Goal: Task Accomplishment & Management: Manage account settings

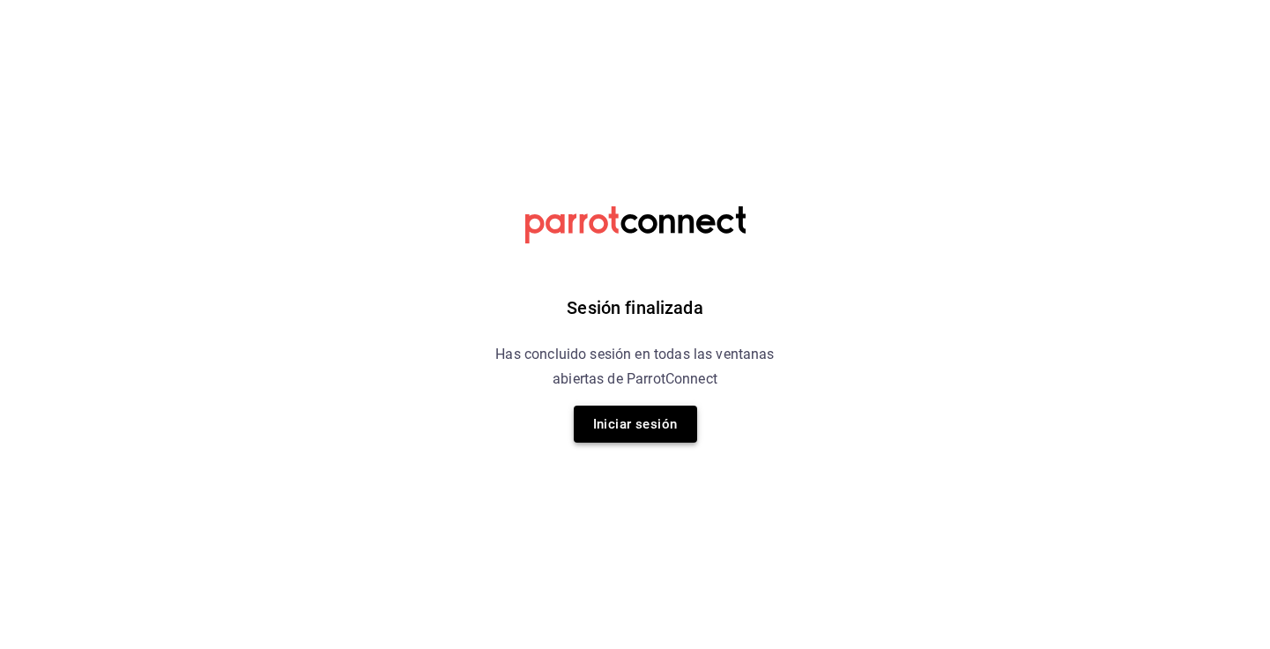
click at [650, 415] on button "Iniciar sesión" at bounding box center [635, 423] width 123 height 37
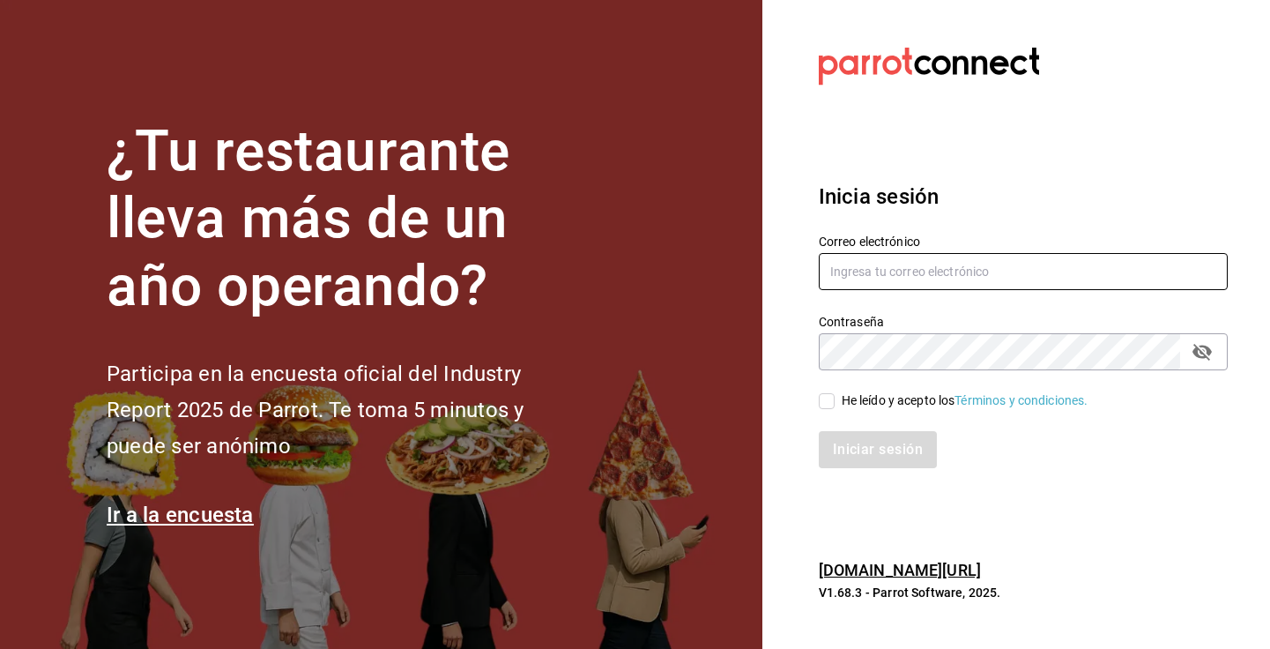
type input "admcuartoderosas@gmail.com"
drag, startPoint x: 822, startPoint y: 405, endPoint x: 1165, endPoint y: 484, distance: 351.6
click at [1165, 482] on div "Inicia sesión Correo electrónico admcuartoderosas@gmail.com Contraseña Contrase…" at bounding box center [1023, 324] width 409 height 330
click at [833, 406] on input "He leído y acepto los Términos y condiciones." at bounding box center [827, 401] width 16 height 16
checkbox input "true"
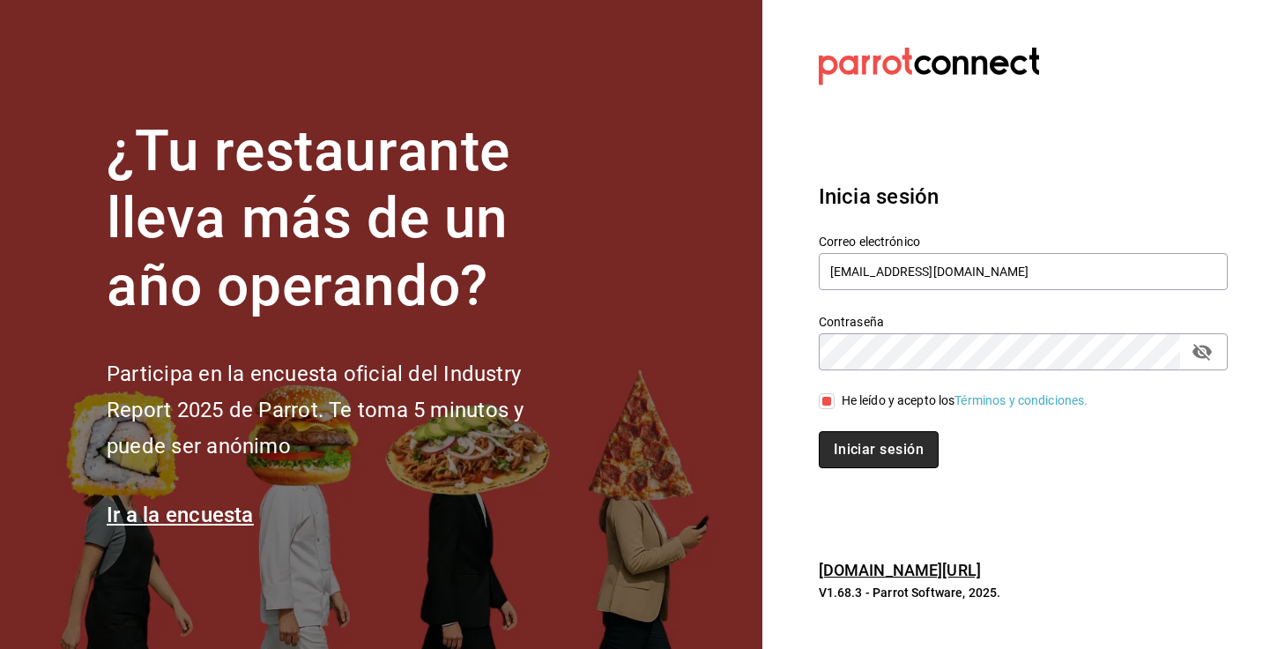
click at [851, 436] on button "Iniciar sesión" at bounding box center [879, 449] width 120 height 37
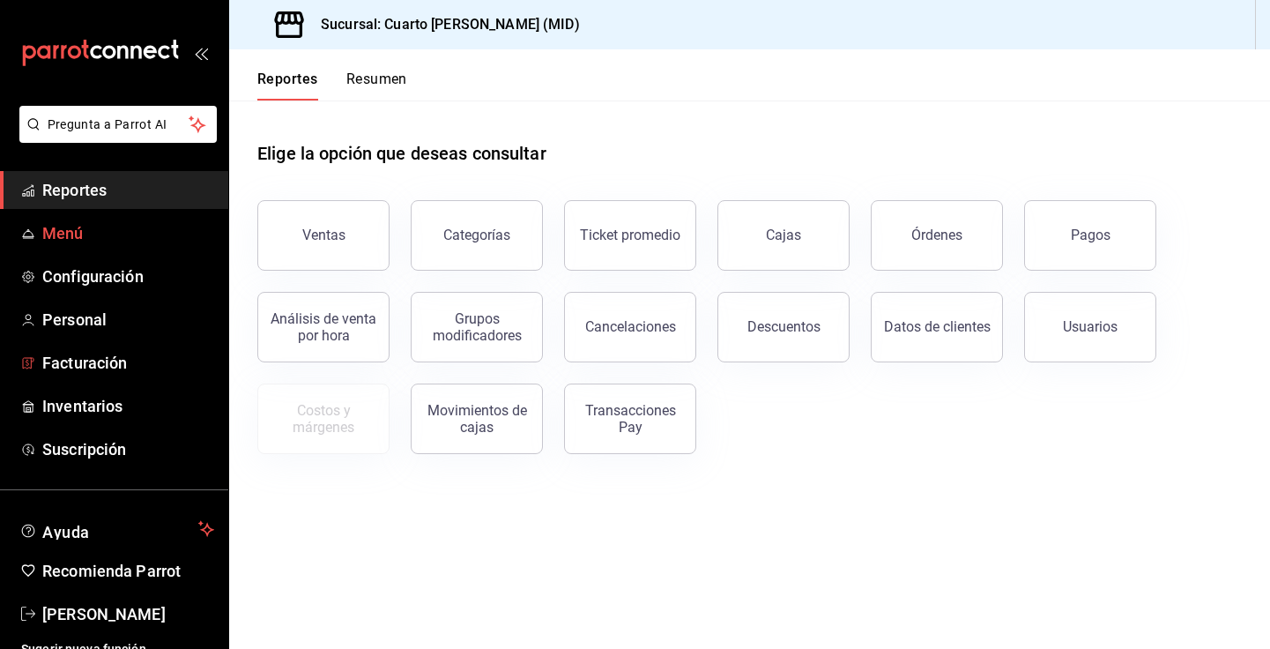
click at [85, 234] on span "Menú" at bounding box center [128, 233] width 172 height 24
